Goal: Complete application form

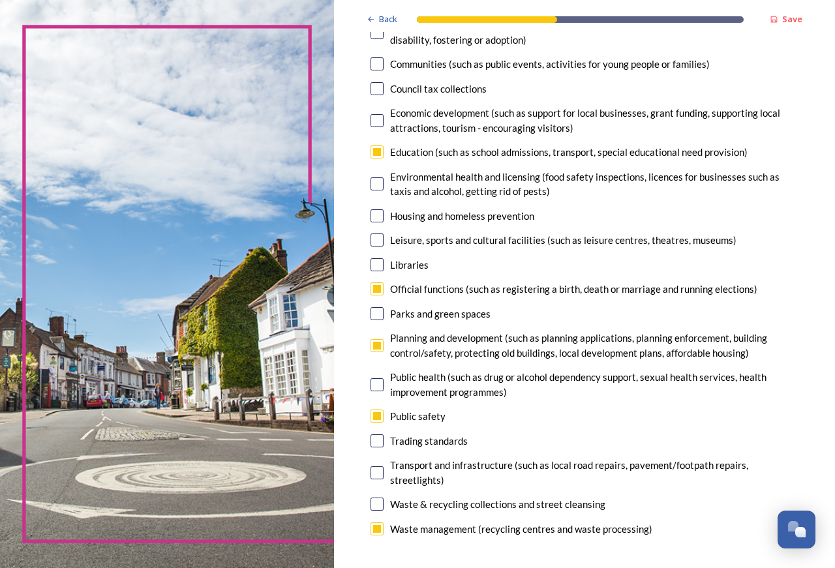
scroll to position [247, 0]
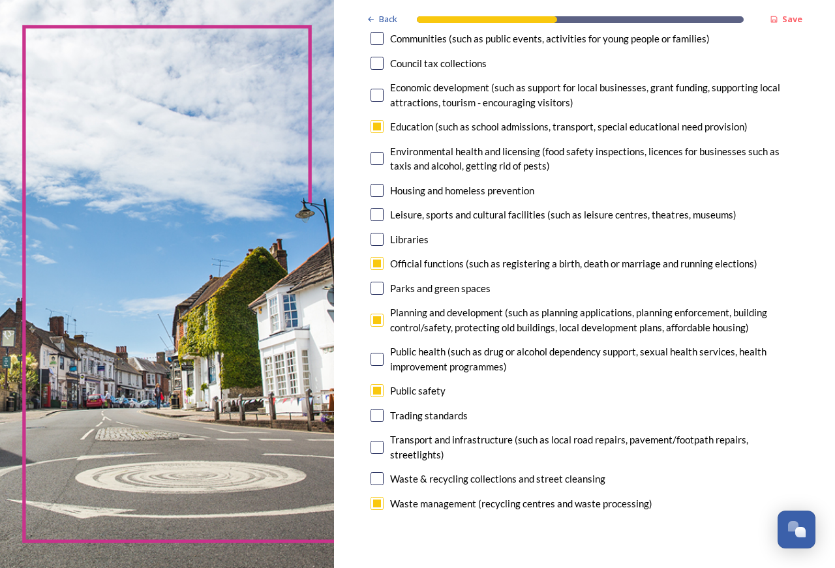
click at [381, 288] on input "checkbox" at bounding box center [377, 288] width 13 height 13
checkbox input "false"
click at [379, 390] on input "checkbox" at bounding box center [377, 390] width 13 height 13
checkbox input "false"
click at [377, 286] on input "checkbox" at bounding box center [377, 288] width 13 height 13
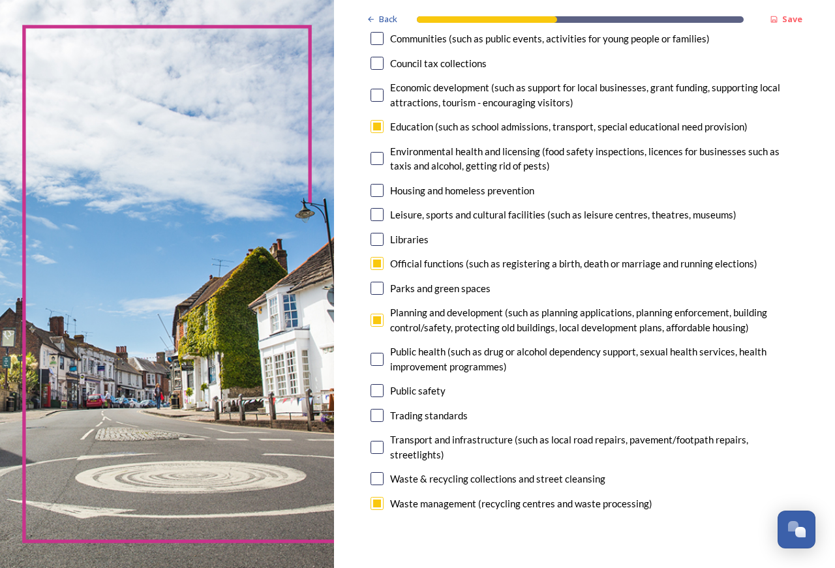
checkbox input "true"
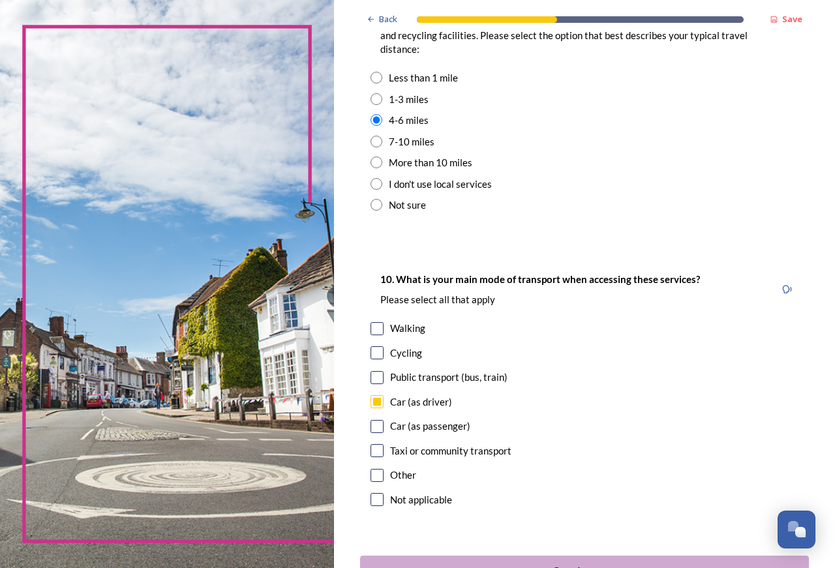
scroll to position [1169, 0]
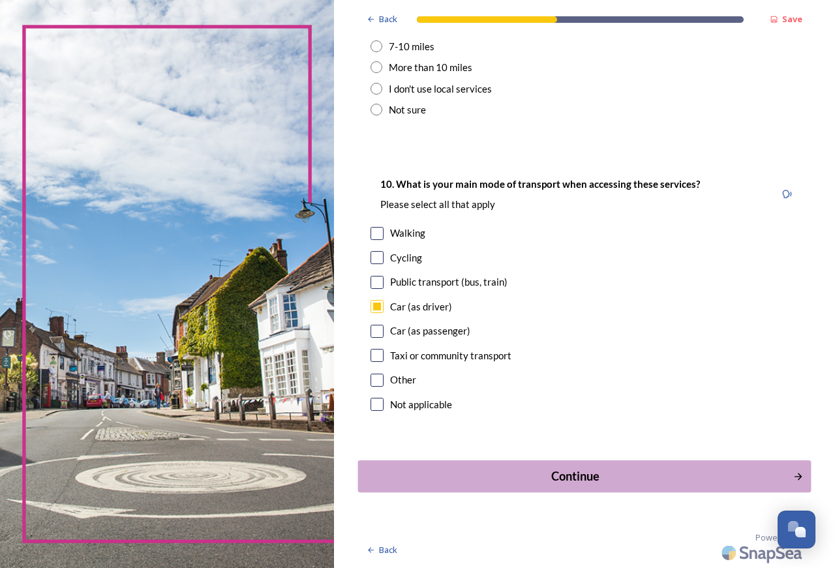
click at [560, 475] on div "Continue" at bounding box center [575, 477] width 421 height 18
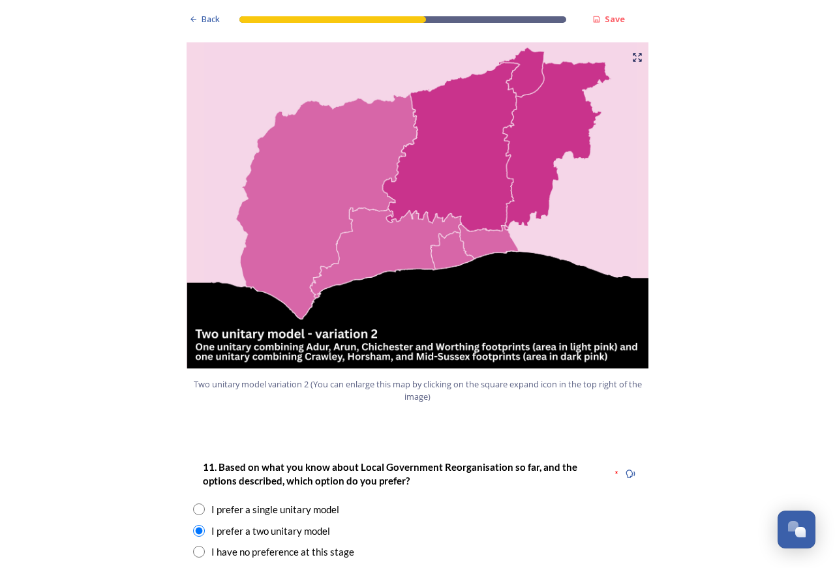
scroll to position [1398, 0]
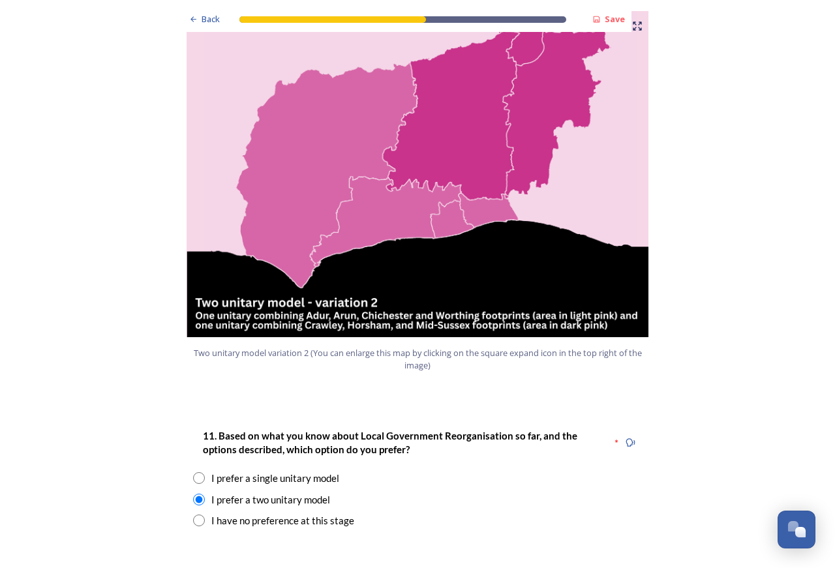
click at [193, 515] on input "radio" at bounding box center [199, 521] width 12 height 12
radio input "true"
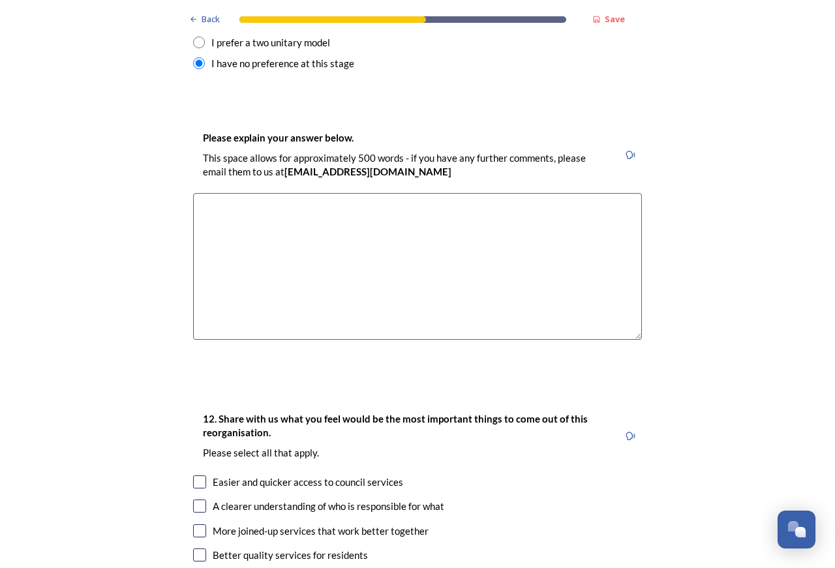
scroll to position [1856, 0]
click at [222, 192] on textarea at bounding box center [417, 265] width 449 height 147
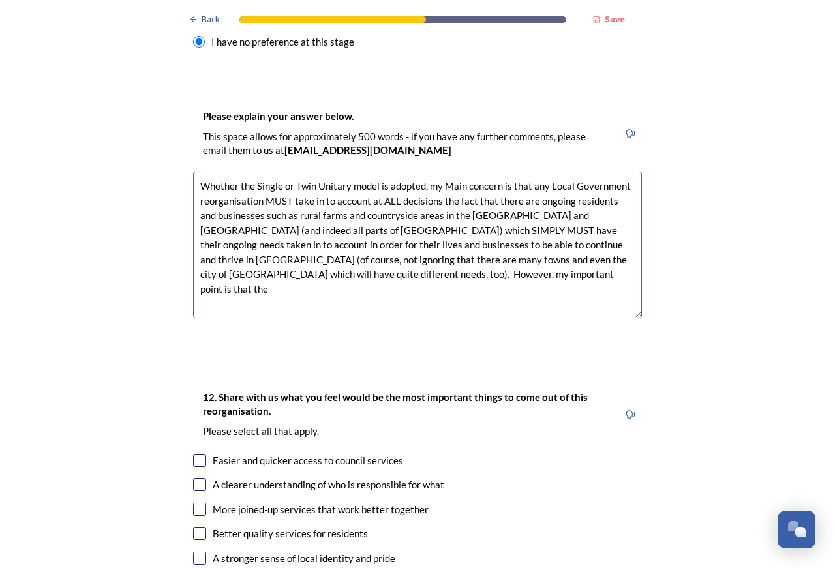
scroll to position [1891, 0]
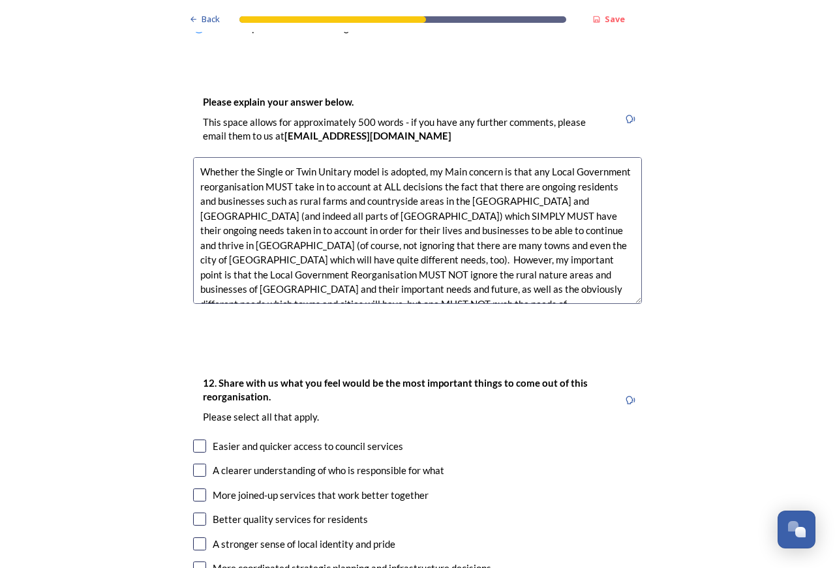
click at [367, 253] on textarea "Whether the Single or Twin Unitary model is adopted, my Main concern is that an…" at bounding box center [417, 230] width 449 height 147
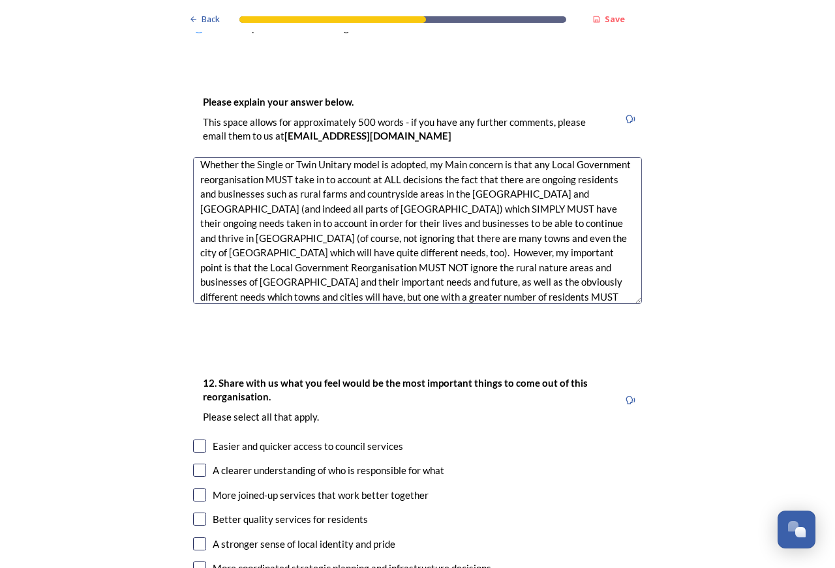
click at [583, 230] on textarea "Whether the Single or Twin Unitary model is adopted, my Main concern is that an…" at bounding box center [417, 230] width 449 height 147
click at [540, 247] on textarea "Whether the Single or Twin Unitary model is adopted, my Main concern is that an…" at bounding box center [417, 230] width 449 height 147
click at [495, 258] on textarea "Whether the Single or Twin Unitary model is adopted, my Main concern is that an…" at bounding box center [417, 230] width 449 height 147
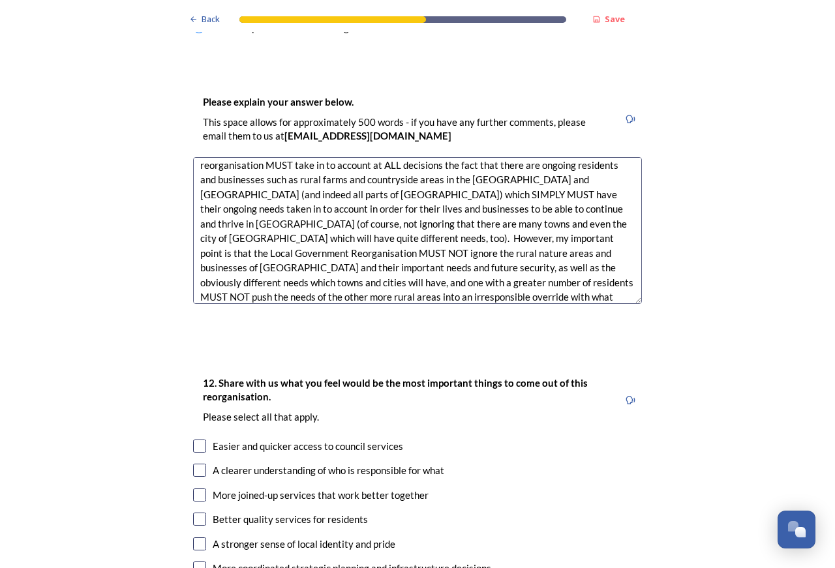
type textarea "Whether the Single or Twin Unitary model is adopted, my Main concern is that an…"
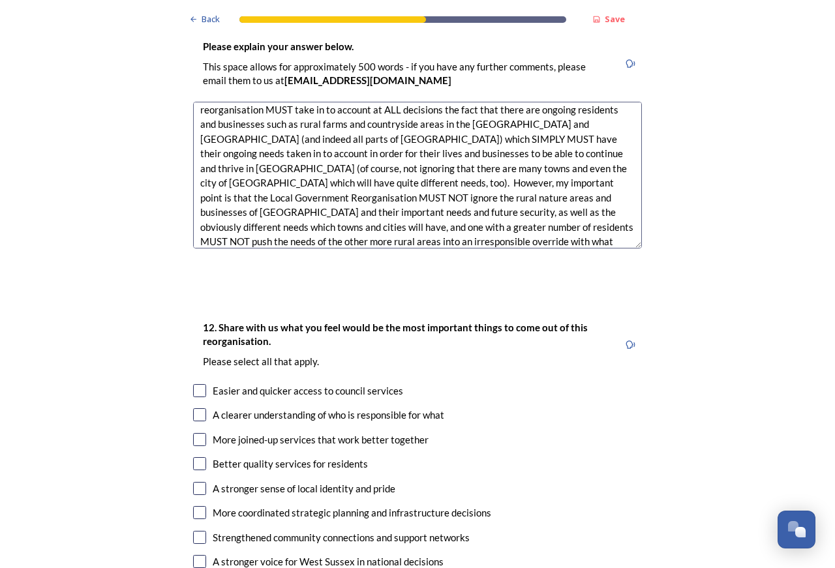
scroll to position [1973, 0]
